Goal: Transaction & Acquisition: Download file/media

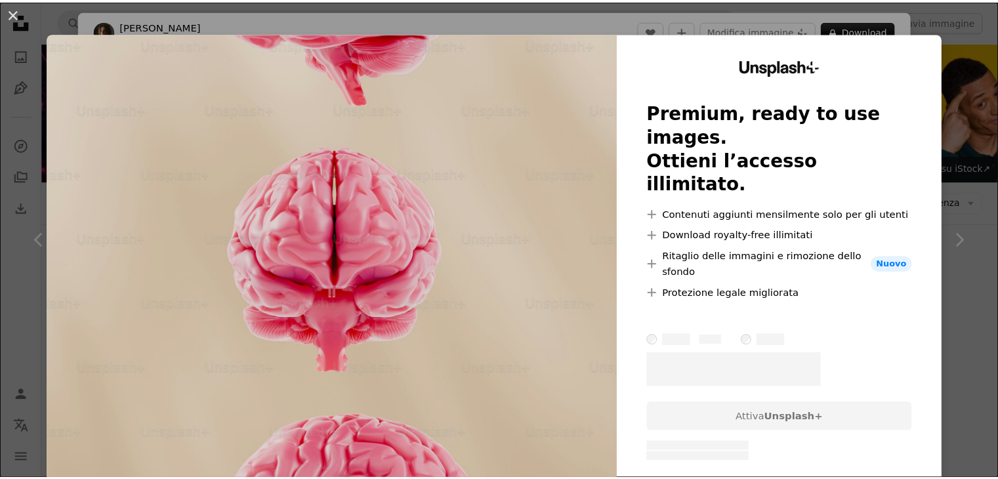
scroll to position [918, 0]
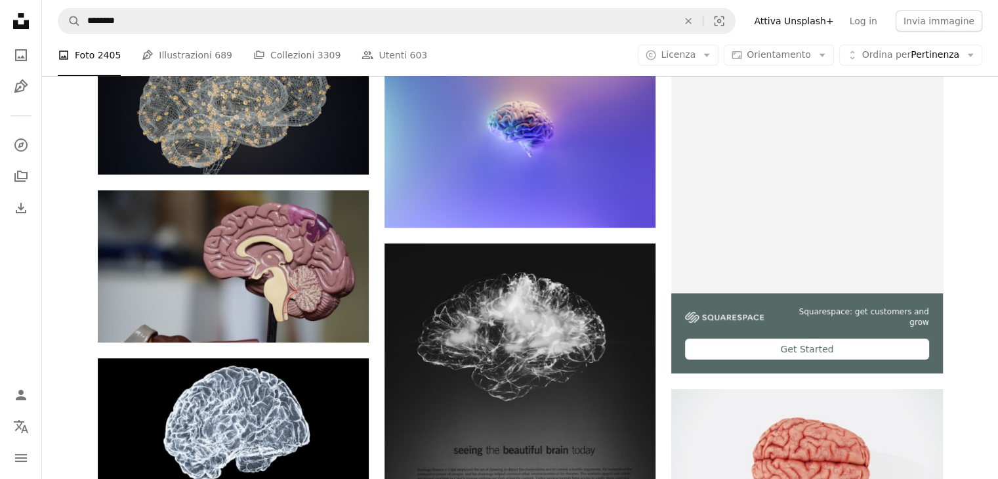
scroll to position [320, 0]
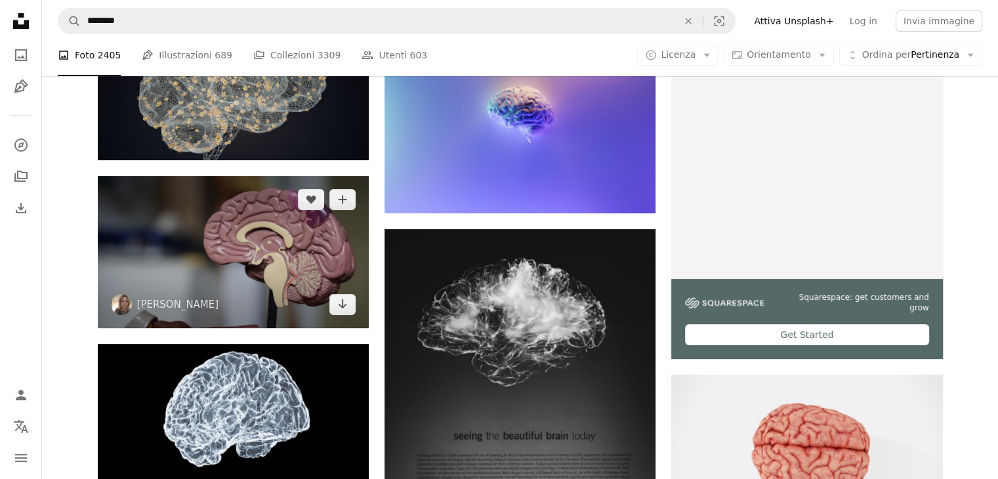
click at [264, 260] on img at bounding box center [233, 252] width 271 height 152
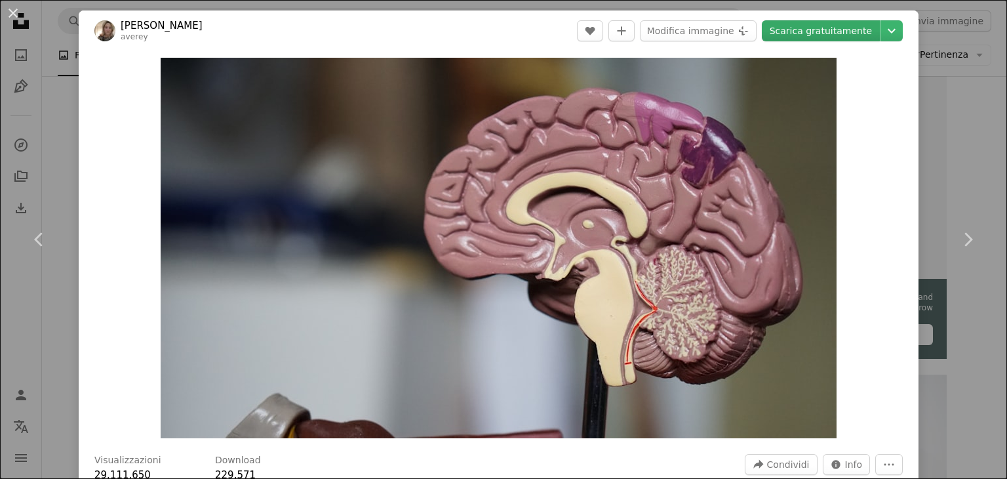
click at [818, 31] on link "Scarica gratuitamente" at bounding box center [821, 30] width 118 height 21
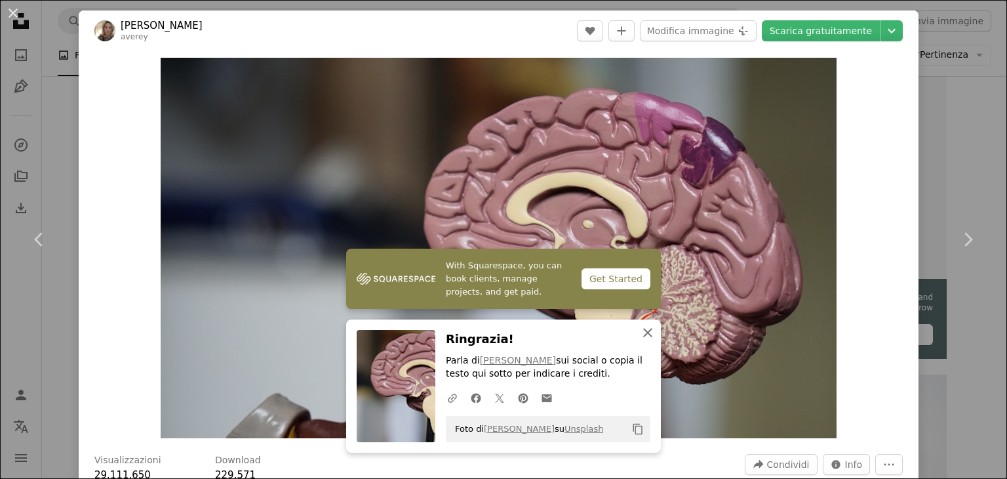
click at [643, 332] on icon "button" at bounding box center [647, 332] width 9 height 9
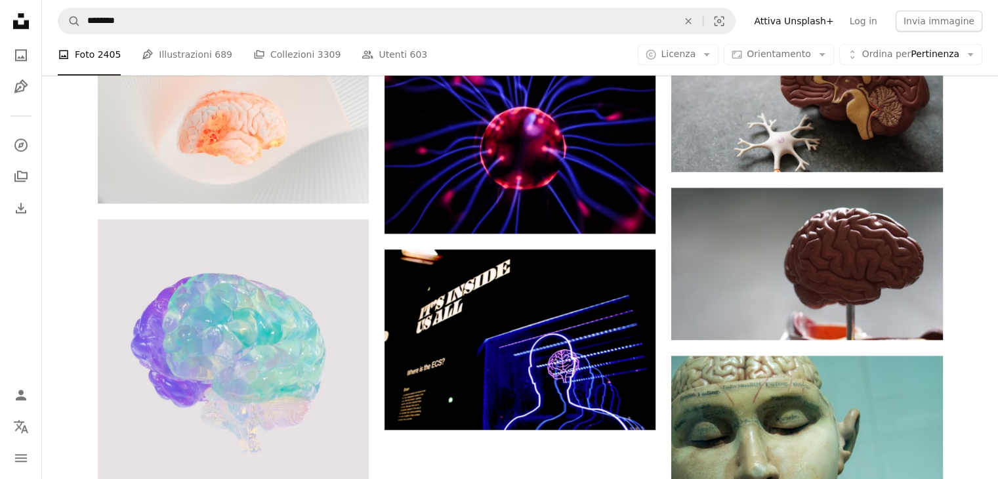
scroll to position [1344, 0]
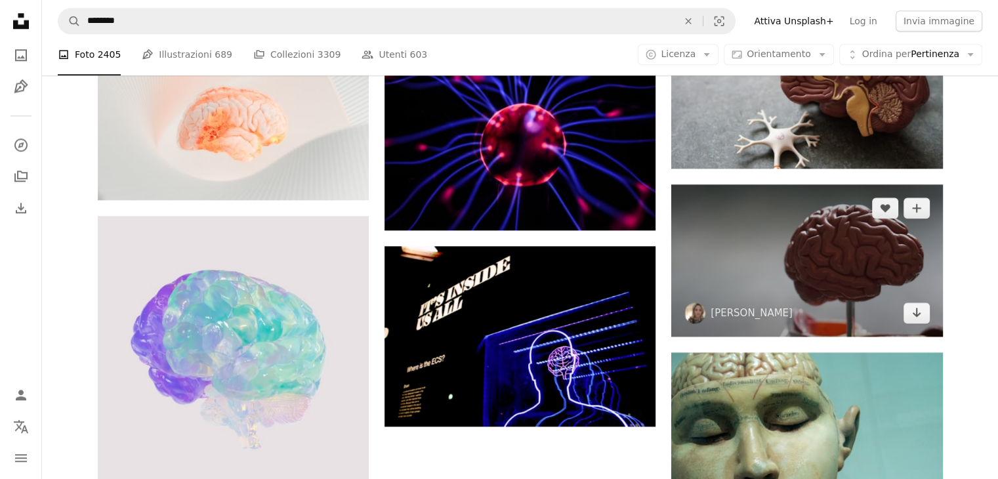
click at [862, 257] on img at bounding box center [806, 260] width 271 height 152
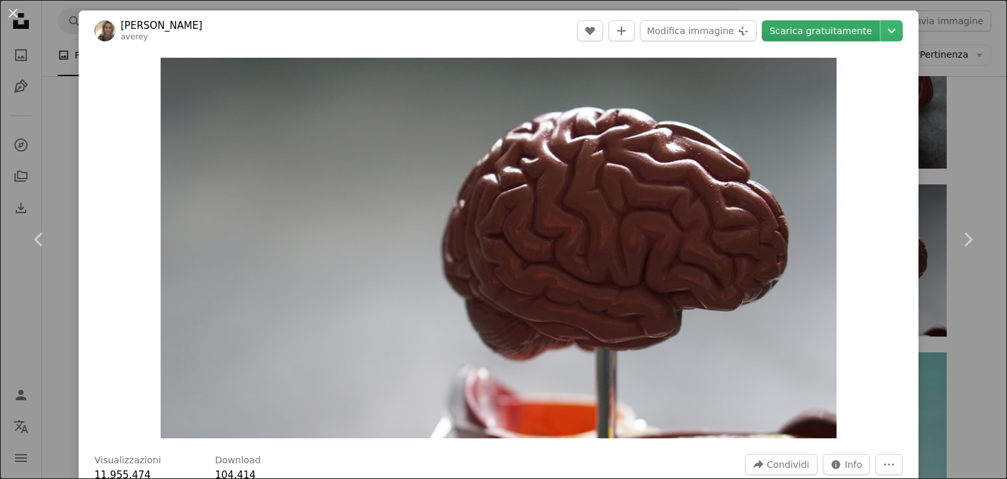
click at [841, 32] on link "Scarica gratuitamente" at bounding box center [821, 30] width 118 height 21
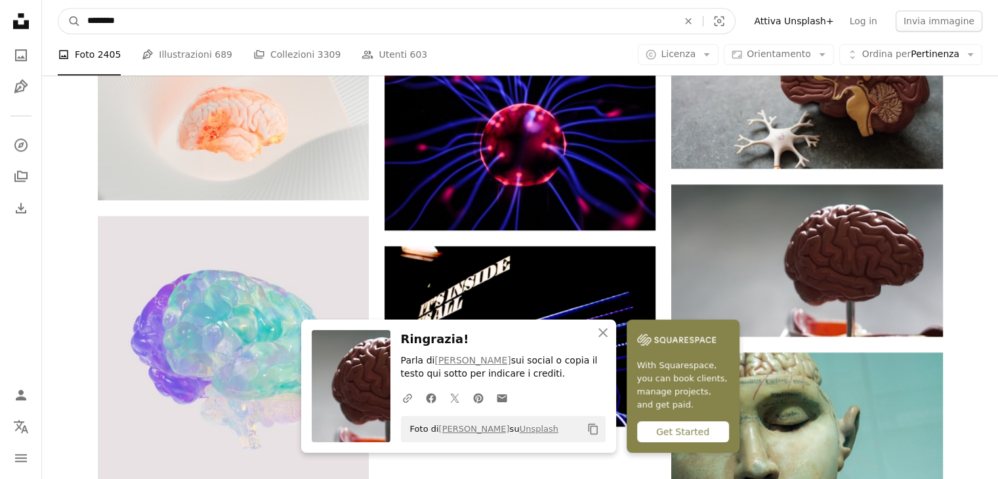
click at [184, 24] on input "********" at bounding box center [377, 21] width 593 height 25
type input "**********"
click button "A magnifying glass" at bounding box center [69, 21] width 22 height 25
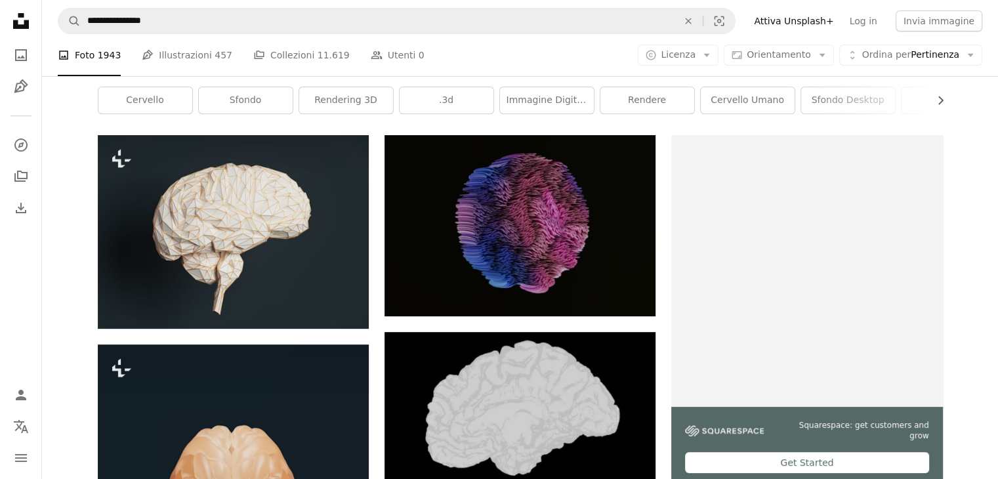
scroll to position [181, 0]
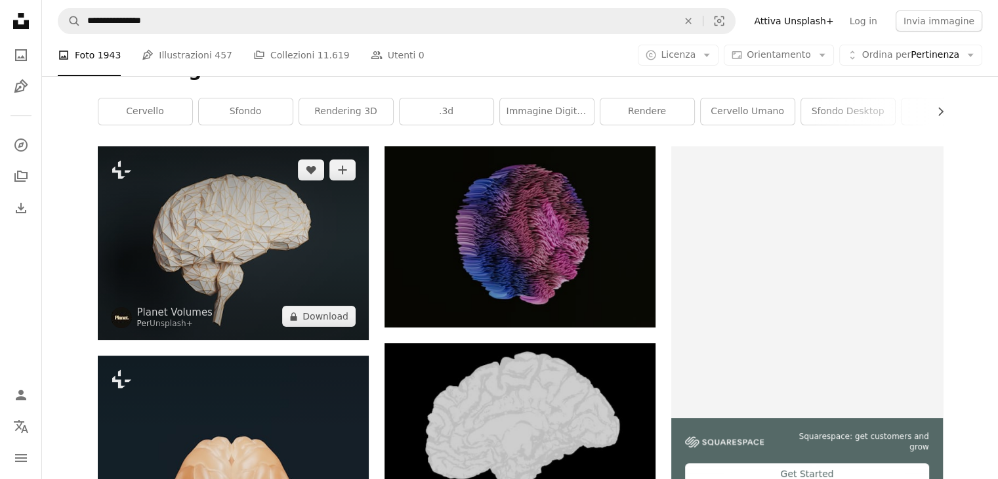
click at [218, 224] on img at bounding box center [233, 242] width 271 height 193
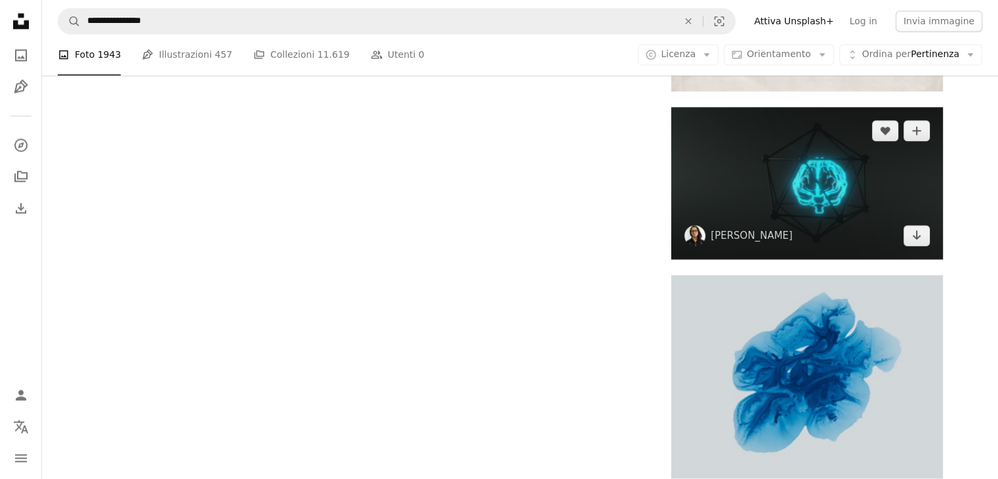
scroll to position [2086, 0]
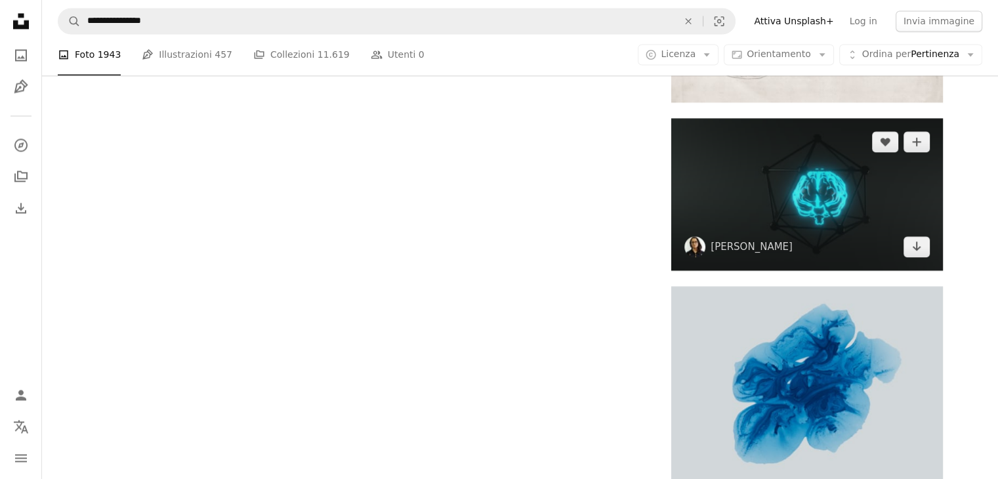
click at [843, 172] on img at bounding box center [806, 194] width 271 height 152
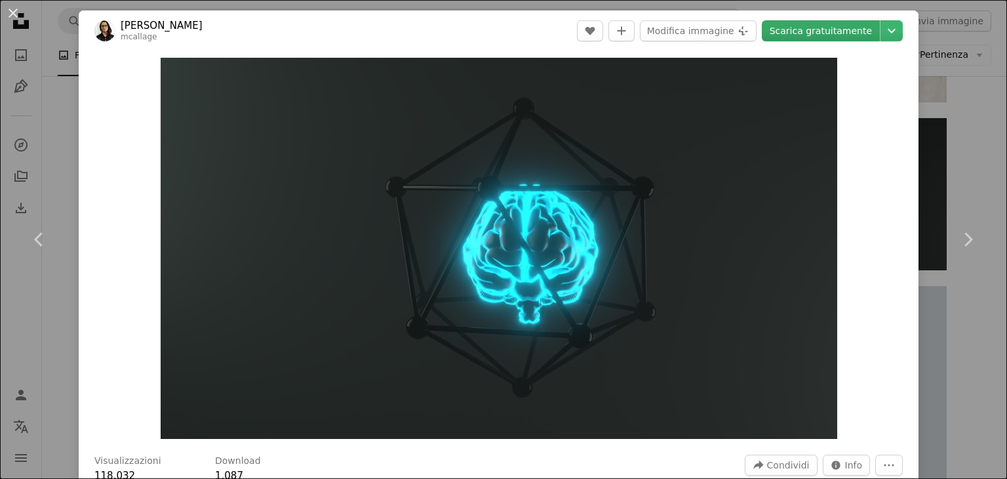
click at [833, 24] on link "Scarica gratuitamente" at bounding box center [821, 30] width 118 height 21
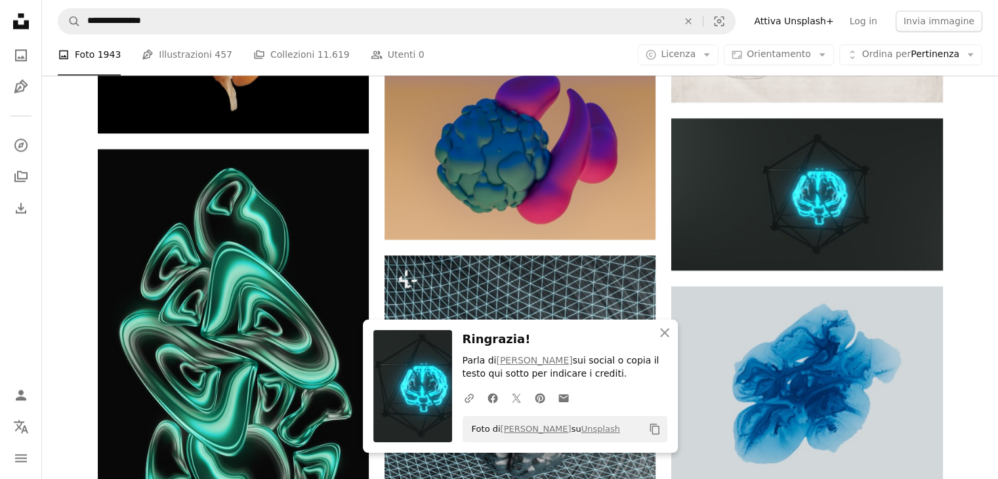
scroll to position [1524, 0]
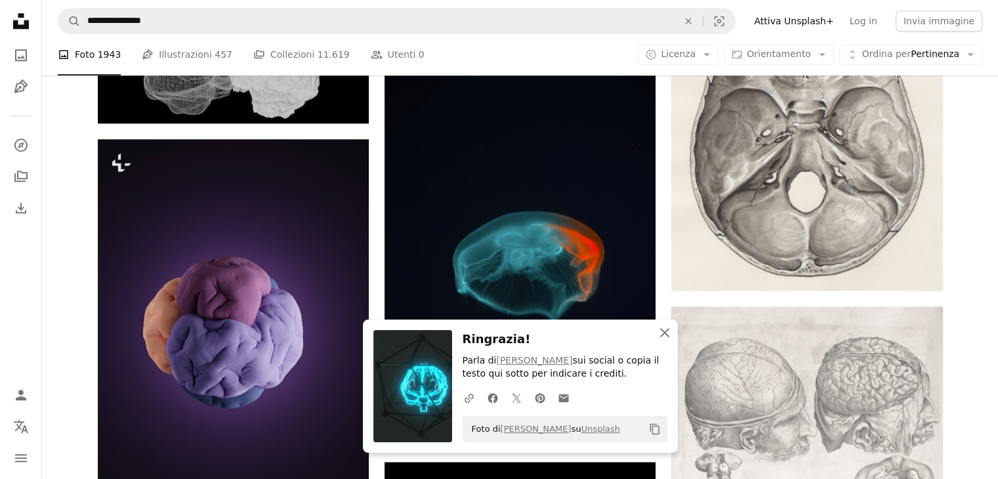
click at [666, 329] on icon "button" at bounding box center [664, 332] width 9 height 9
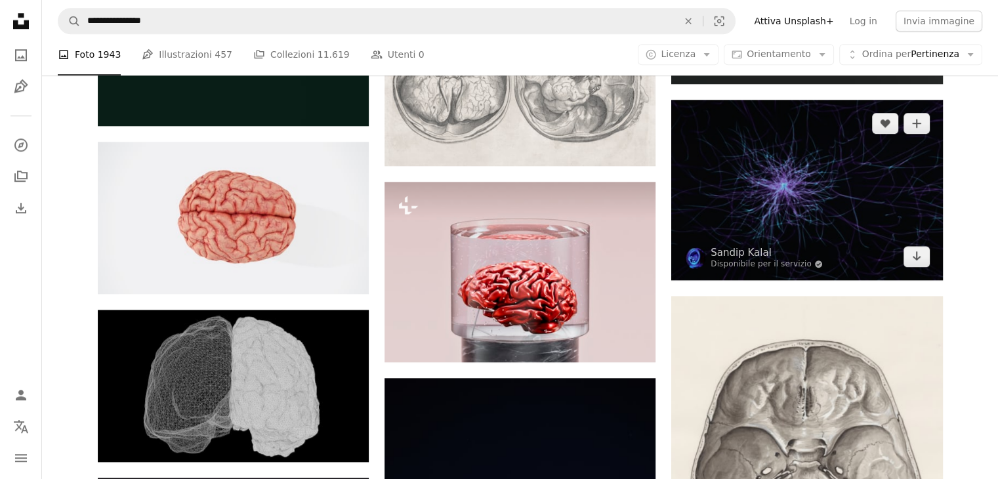
scroll to position [1192, 0]
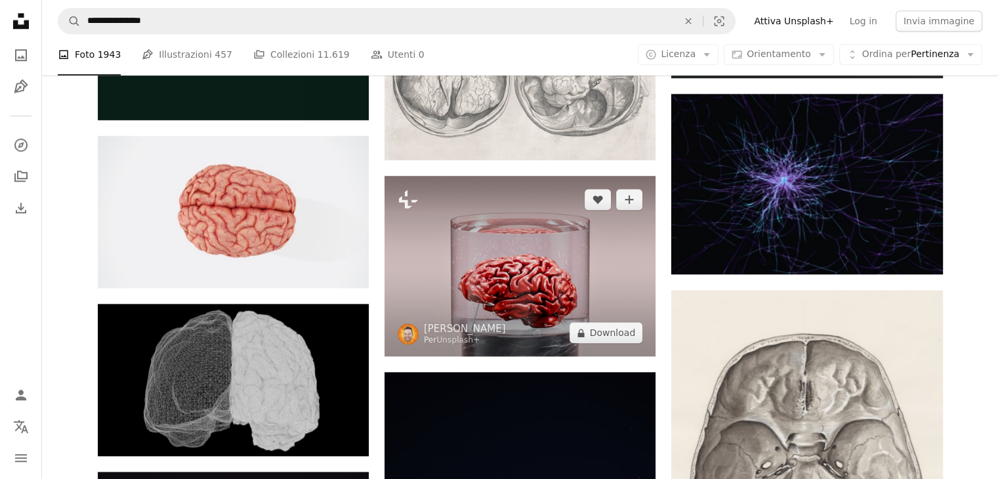
click at [554, 296] on img at bounding box center [519, 266] width 271 height 180
